Goal: Information Seeking & Learning: Learn about a topic

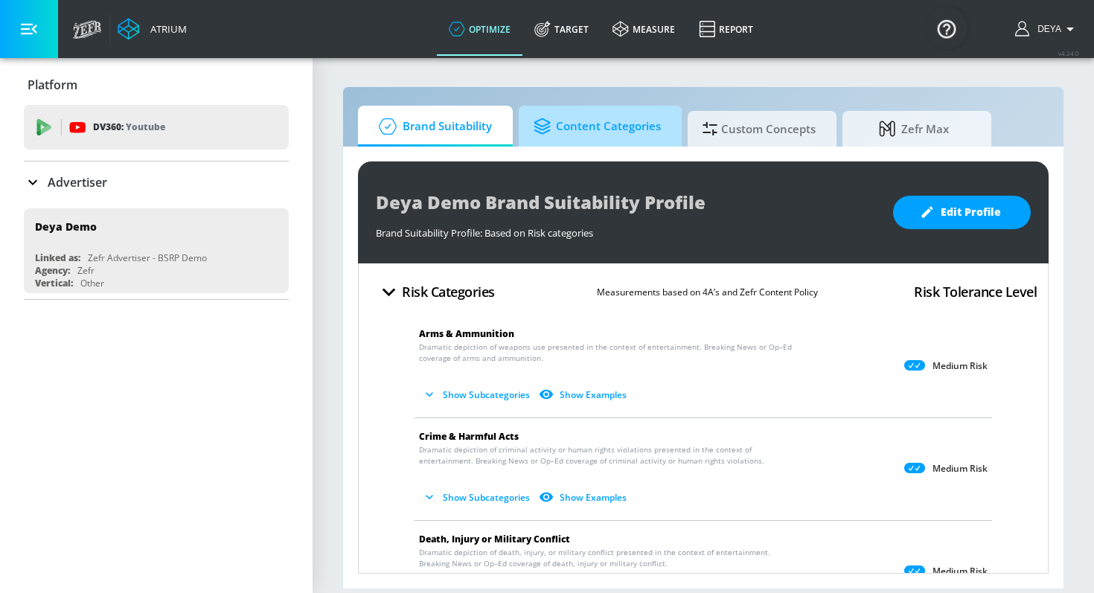
click at [617, 137] on span "Content Categories" at bounding box center [597, 127] width 127 height 36
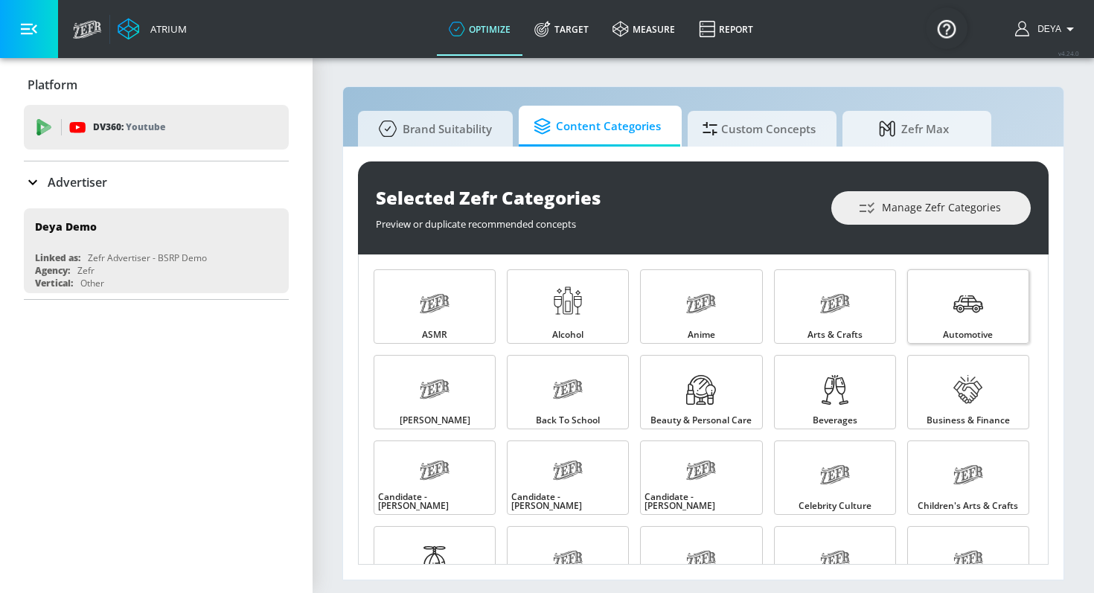
click at [881, 316] on link "Automotive" at bounding box center [968, 306] width 122 height 74
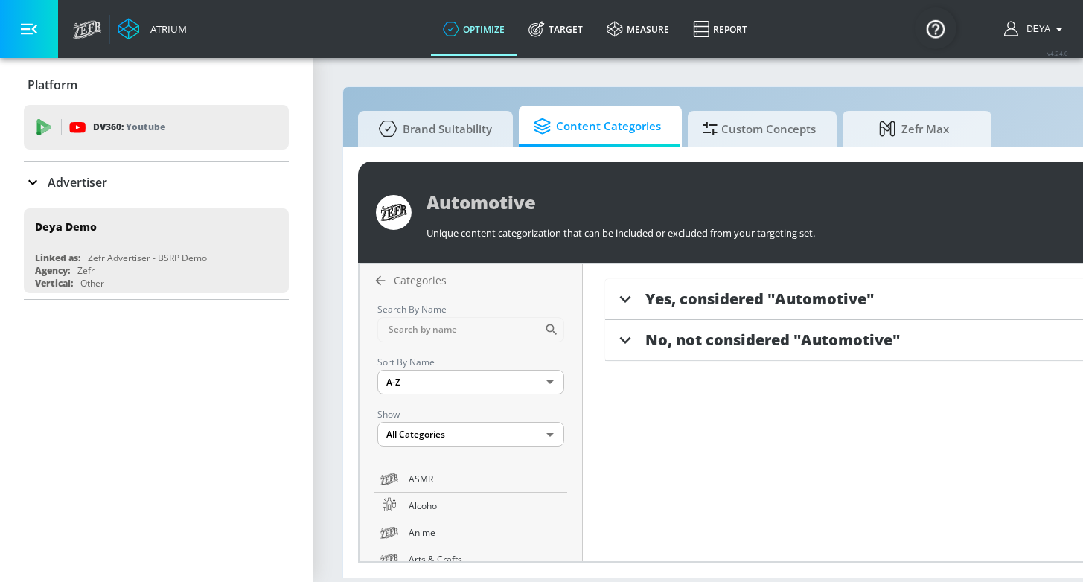
click at [694, 301] on span "Yes, considered "Automotive"" at bounding box center [759, 299] width 228 height 20
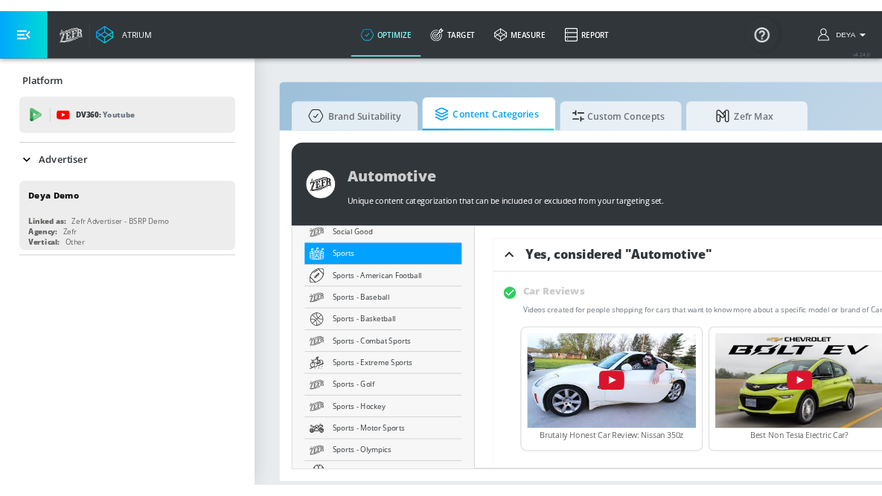
scroll to position [2515, 0]
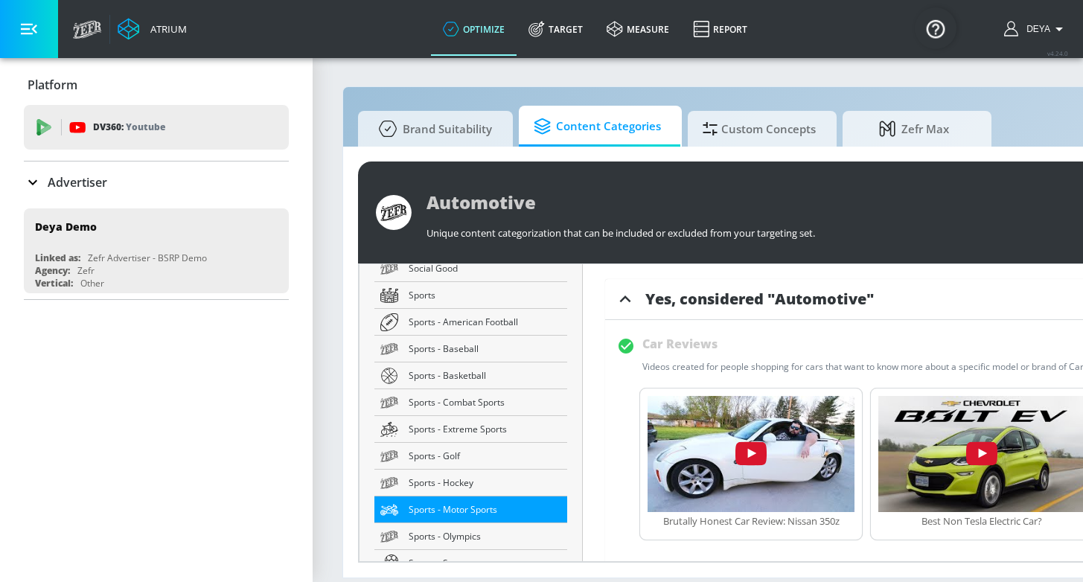
click at [457, 496] on span "Sports - Motor Sports" at bounding box center [485, 510] width 153 height 16
type input "Sports - Motor Sports"
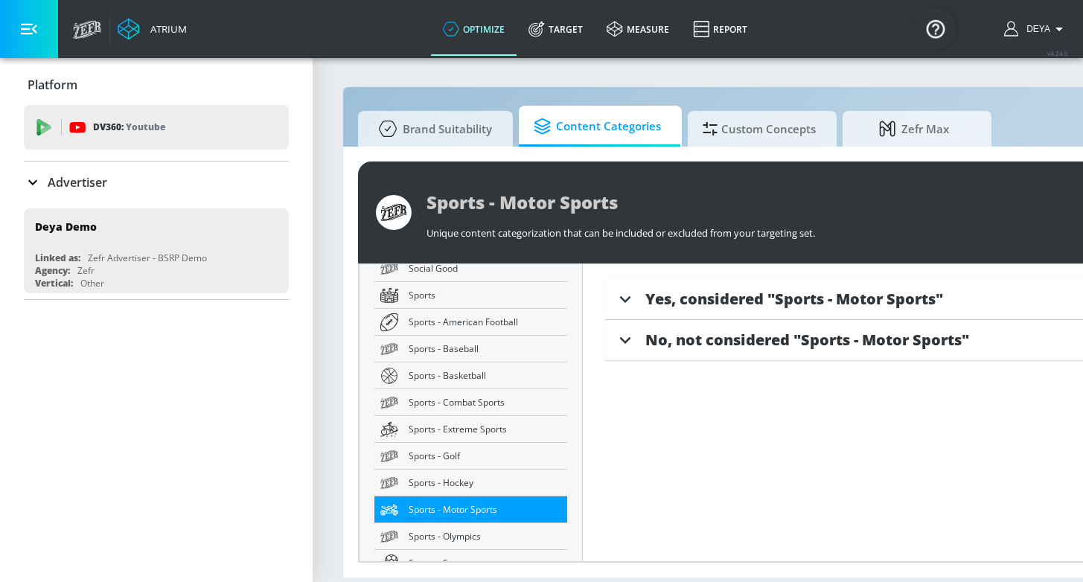
click at [755, 308] on span "Yes, considered "Sports - Motor Sports"" at bounding box center [794, 299] width 298 height 20
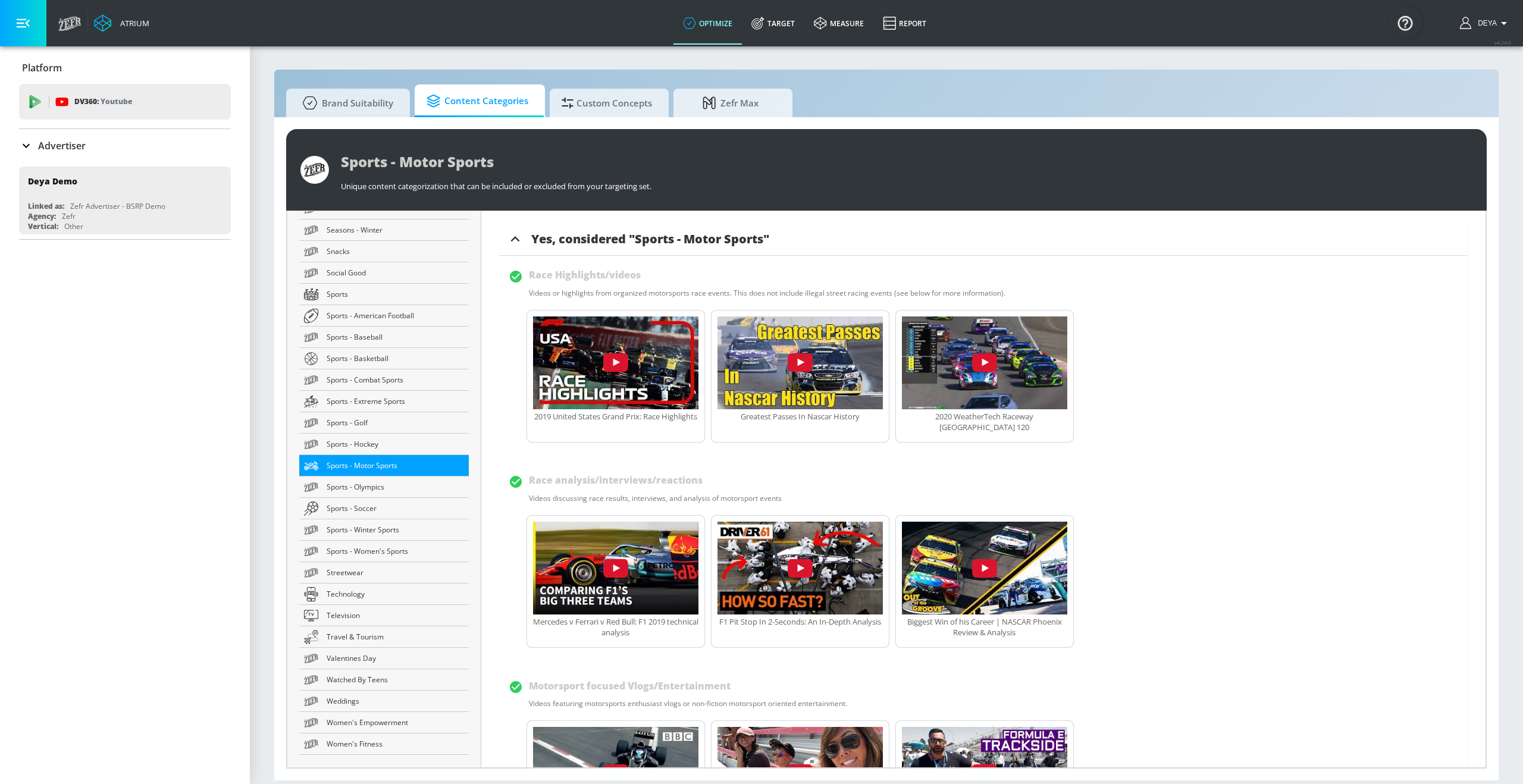
click at [704, 396] on div "2019 United States Grand Prix: Race Highlights Greatest Passes In Nascar Histor…" at bounding box center [983, 380] width 950 height 141
click at [704, 295] on div "Race Highlights/videos Videos or highlights from organized motorsports race eve…" at bounding box center [983, 281] width 950 height 33
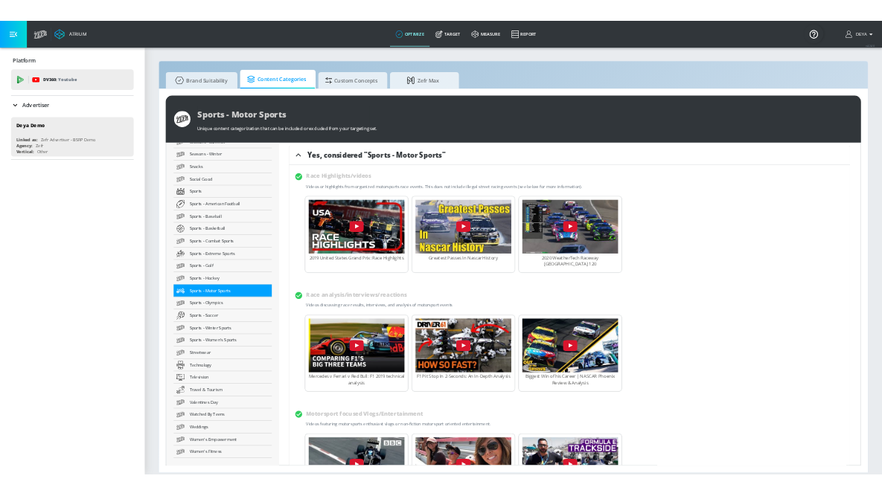
scroll to position [10, 0]
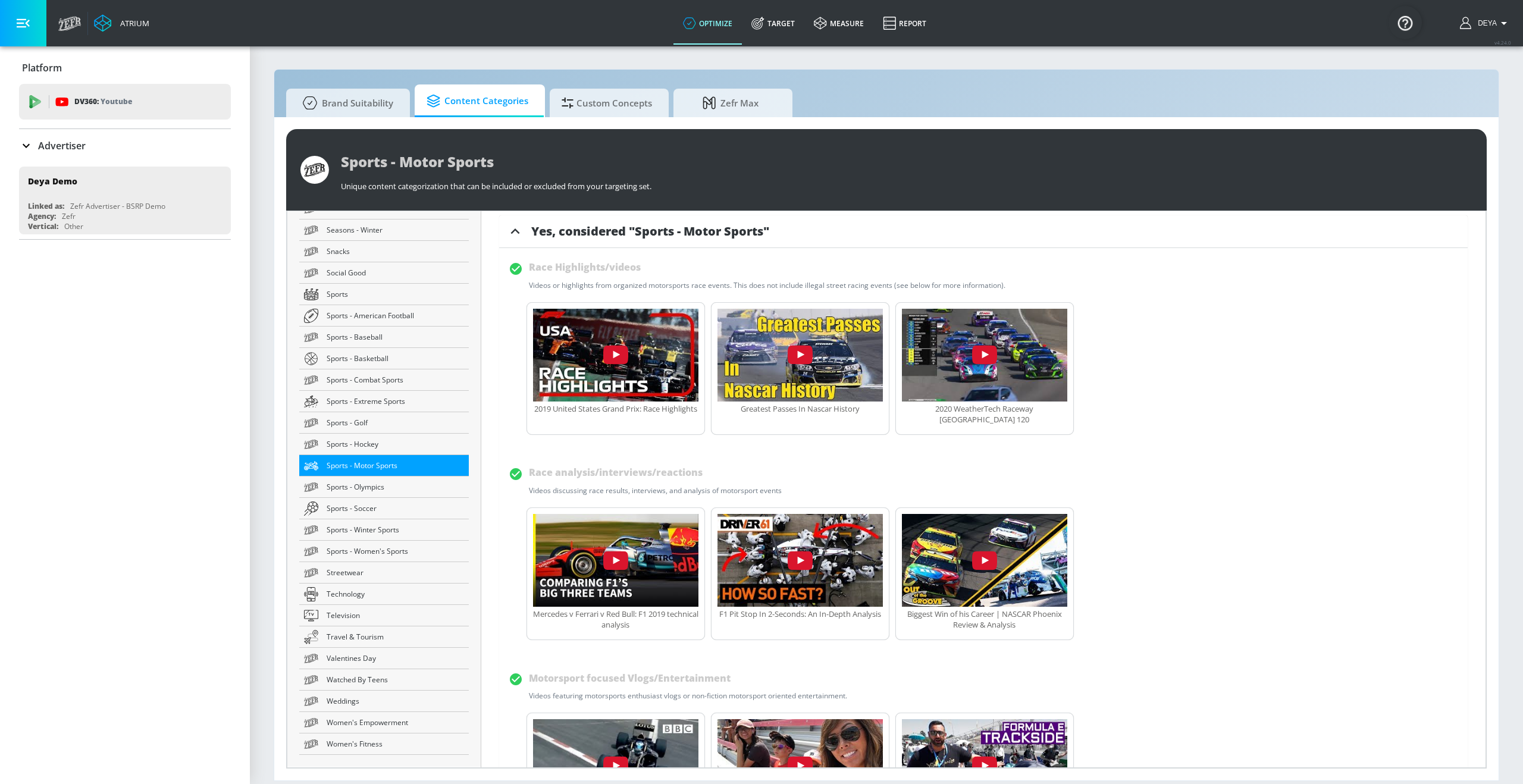
click at [704, 396] on div "Mercedes v Ferrari v Red Bull: F1 2019 technical analysis F1 Pit Stop In 2-Seco…" at bounding box center [983, 578] width 950 height 141
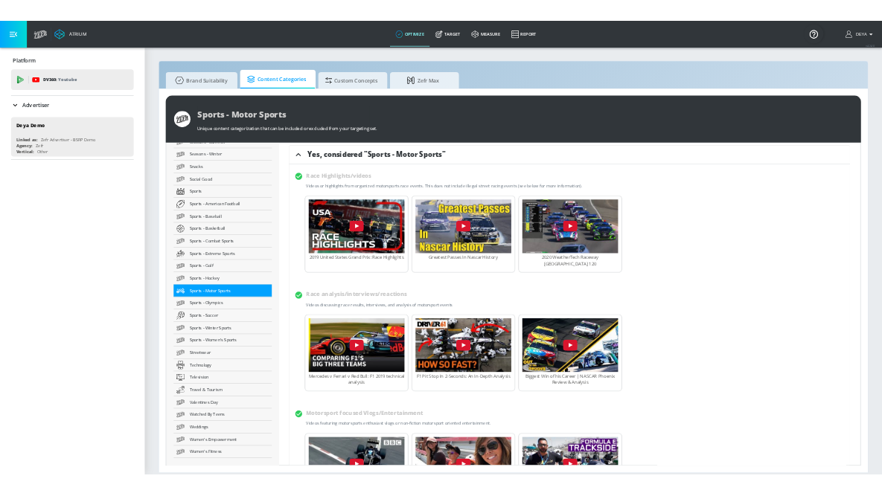
scroll to position [2515, 0]
